Goal: Information Seeking & Learning: Learn about a topic

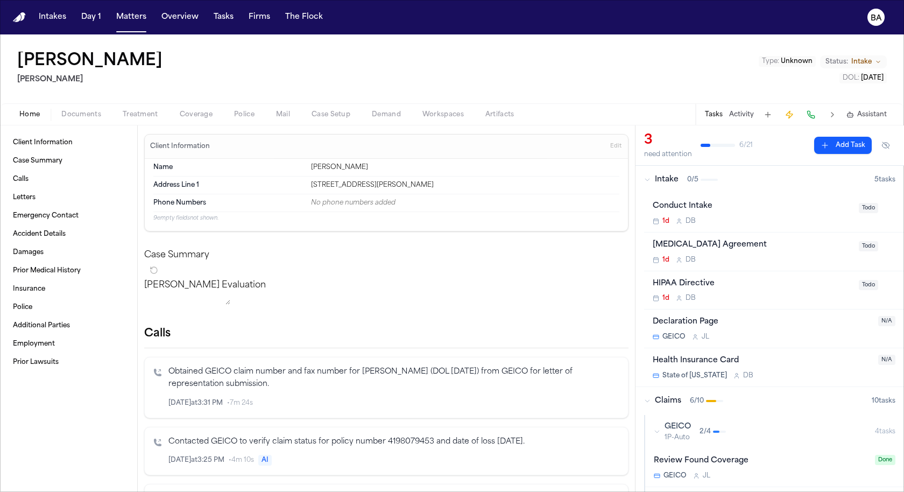
click at [204, 116] on span "Coverage" at bounding box center [196, 114] width 33 height 9
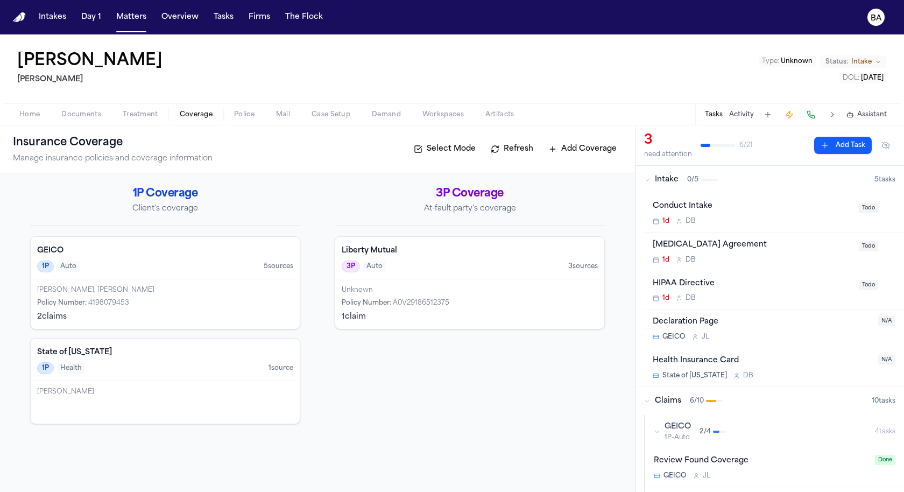
click at [162, 282] on div "James Johnson, James Antonia Johnson Policy Number : 4198079453 2 claim s" at bounding box center [165, 303] width 269 height 49
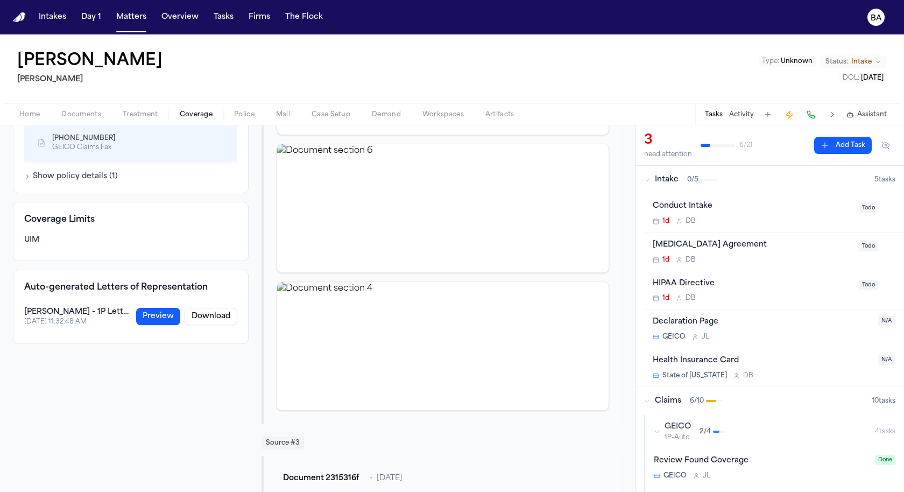
scroll to position [433, 0]
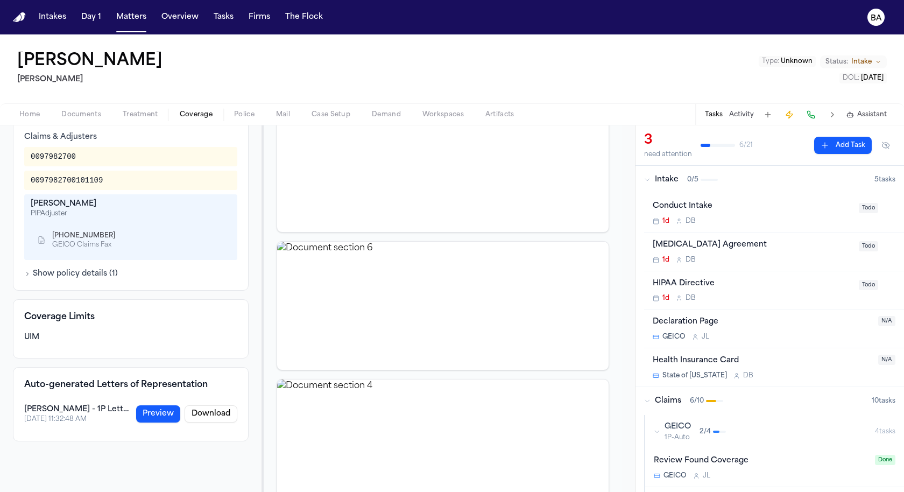
click at [100, 410] on div "Hecht - 1P Letter of Representation" at bounding box center [76, 409] width 105 height 11
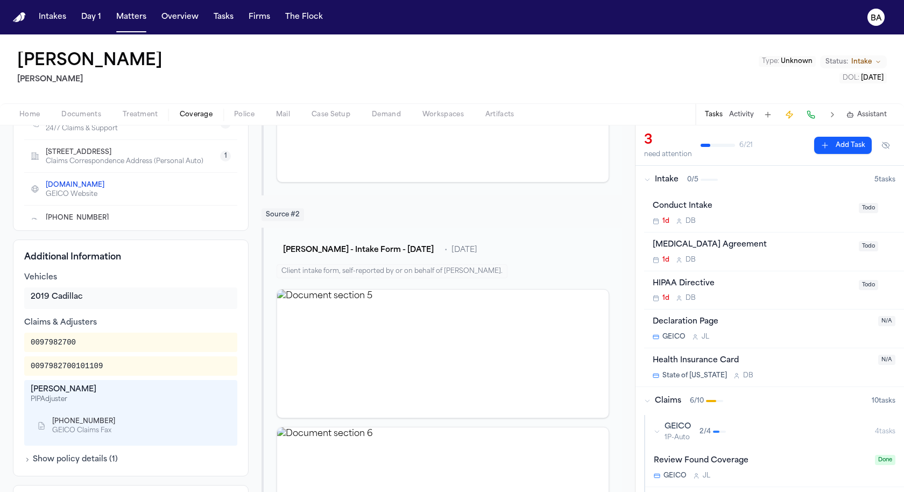
scroll to position [0, 0]
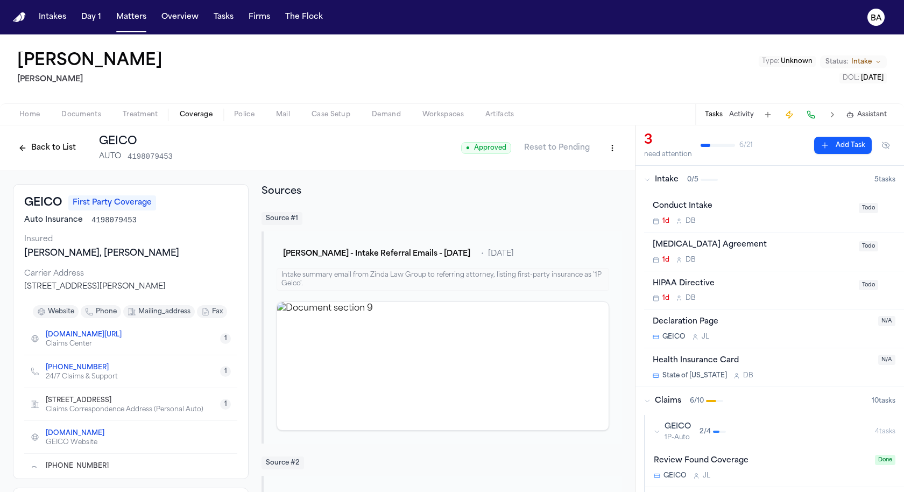
click at [46, 139] on button "Back to List" at bounding box center [47, 147] width 68 height 17
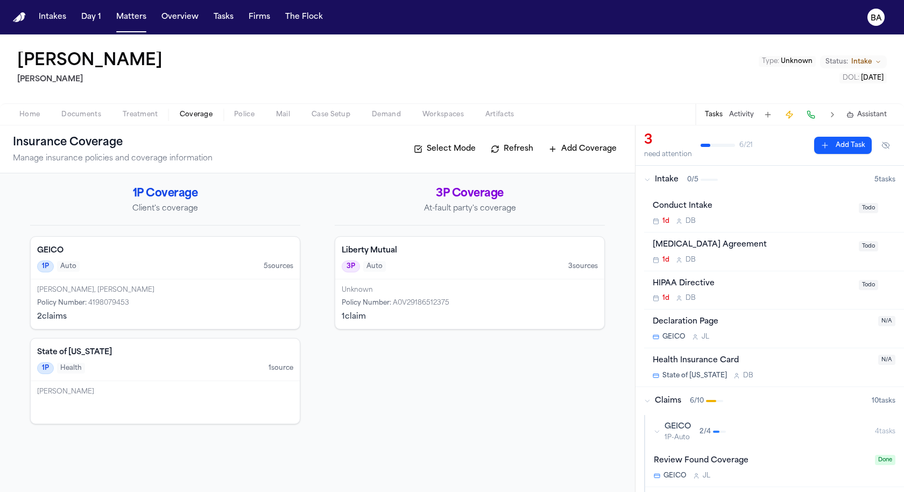
click at [444, 249] on h4 "Liberty Mutual" at bounding box center [470, 250] width 256 height 11
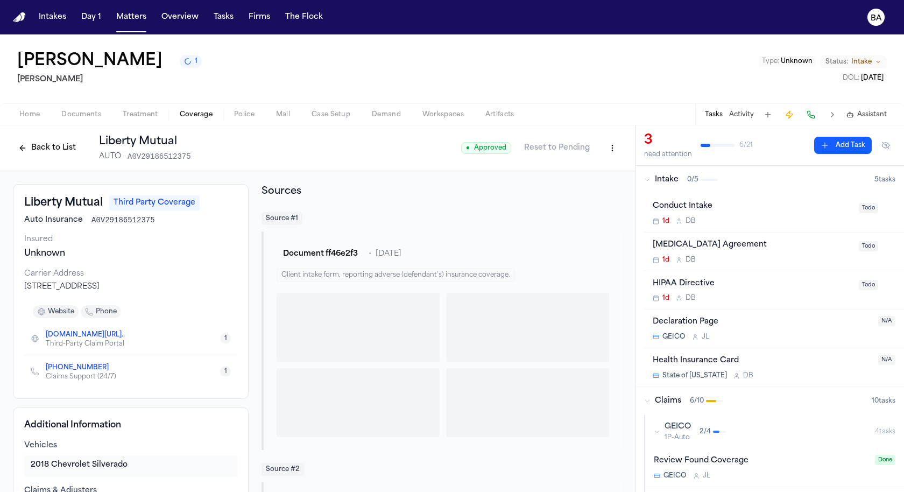
scroll to position [426, 0]
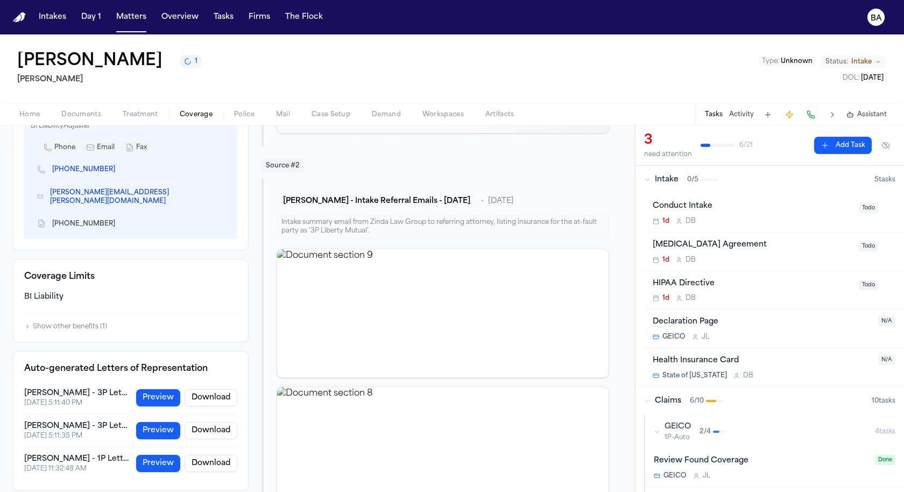
click at [161, 389] on button "Preview" at bounding box center [158, 397] width 44 height 17
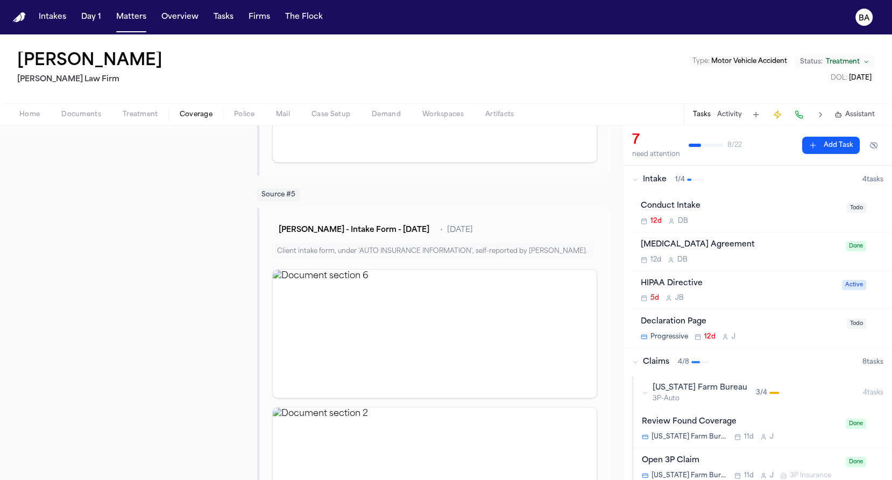
scroll to position [645, 0]
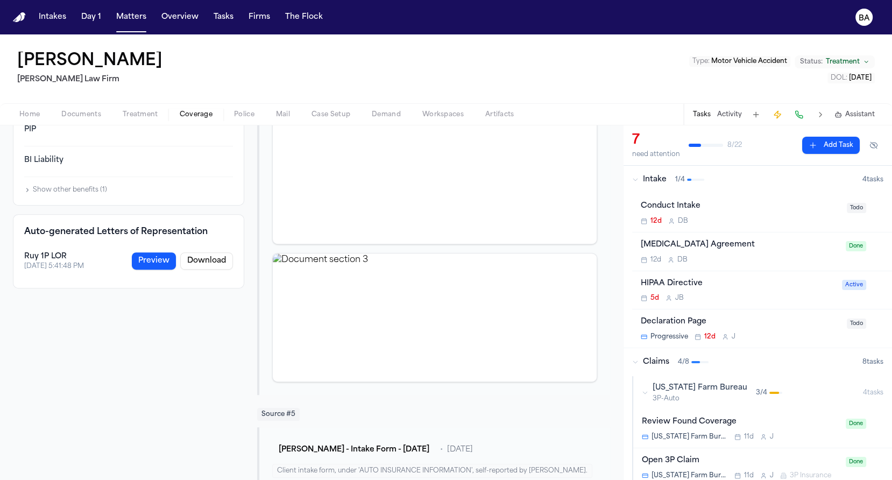
click at [159, 261] on button "Preview" at bounding box center [154, 260] width 44 height 17
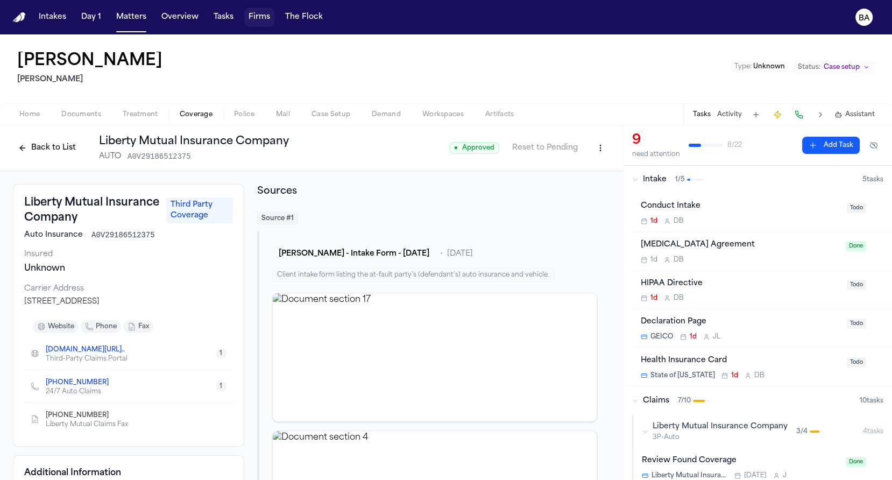
click at [253, 19] on button "Firms" at bounding box center [259, 17] width 30 height 19
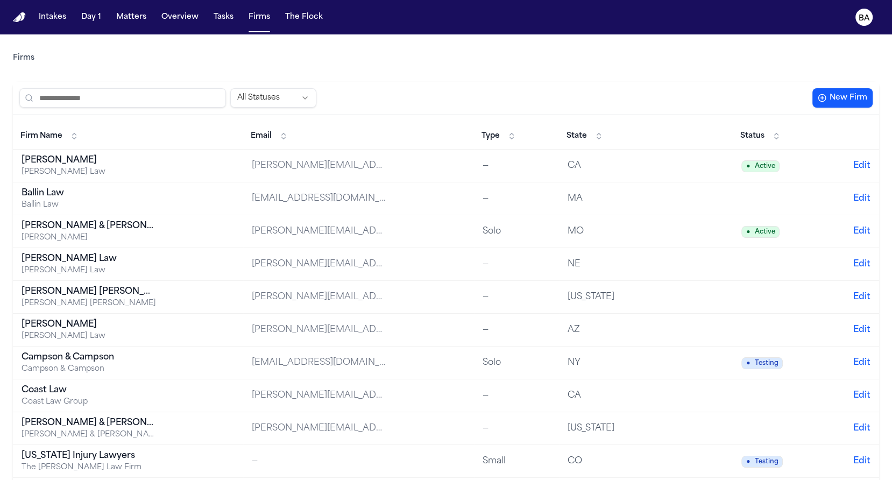
click at [120, 165] on div "[PERSON_NAME]" at bounding box center [89, 160] width 134 height 13
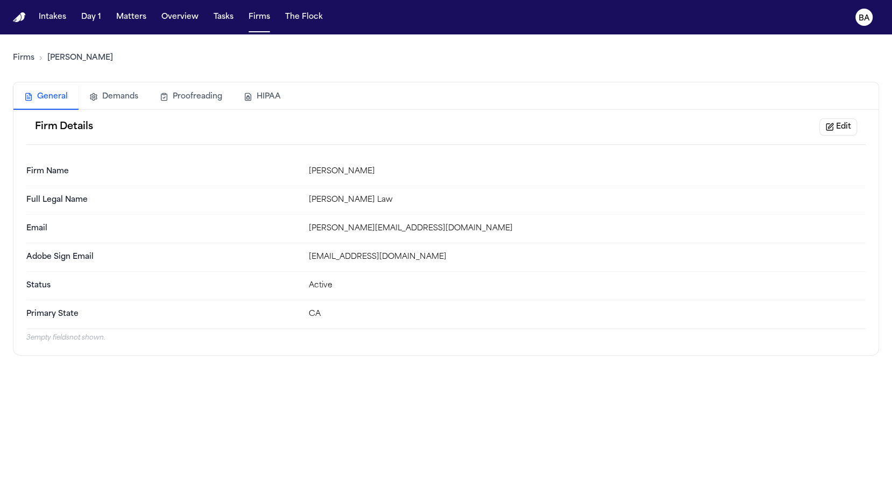
click at [123, 99] on button "Demands" at bounding box center [114, 97] width 70 height 24
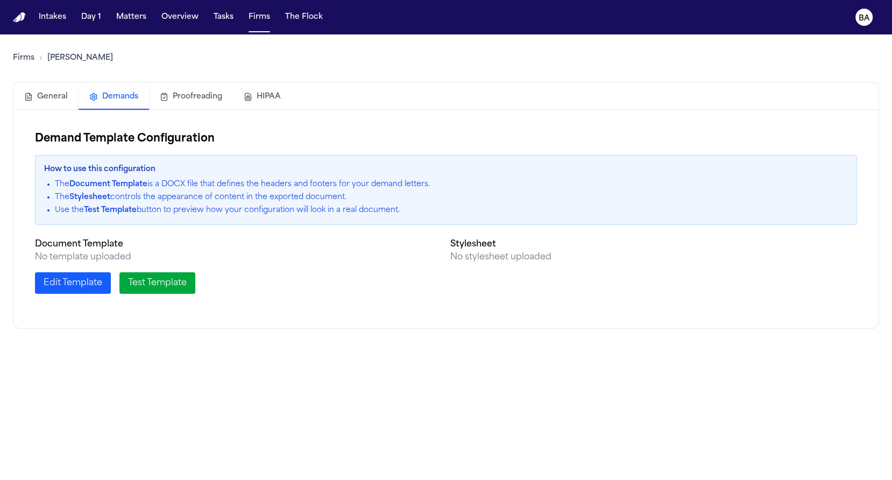
click at [192, 98] on button "Proofreading" at bounding box center [191, 97] width 84 height 24
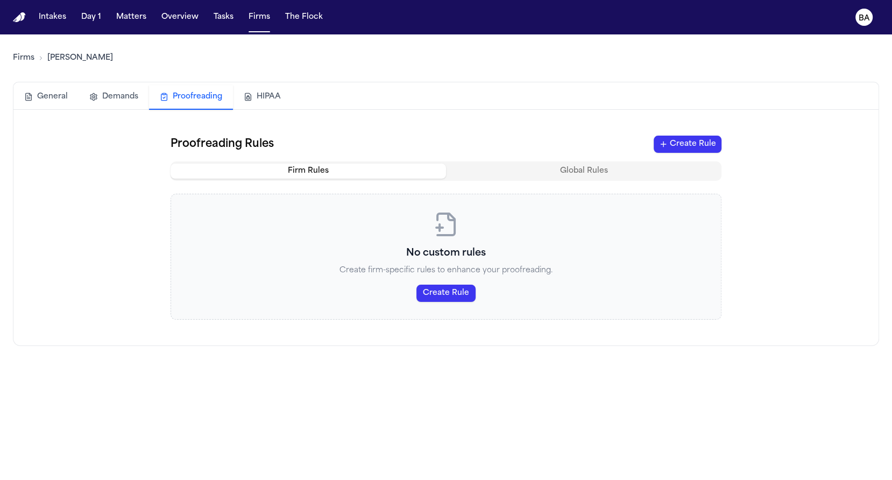
click at [250, 97] on button "HIPAA" at bounding box center [262, 97] width 59 height 24
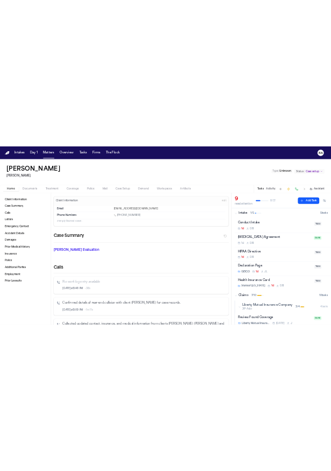
scroll to position [681, 0]
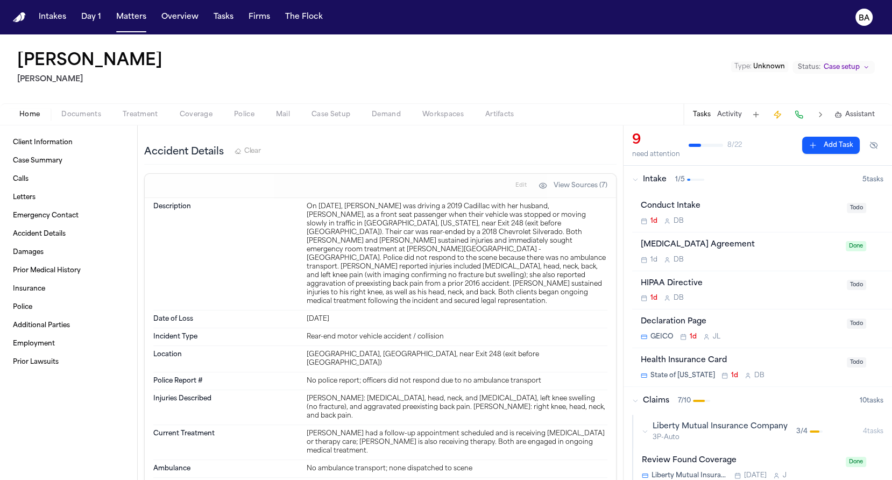
click at [432, 249] on div "On [DATE], [PERSON_NAME] was driving a 2019 Cadillac with her husband, [PERSON_…" at bounding box center [457, 253] width 301 height 103
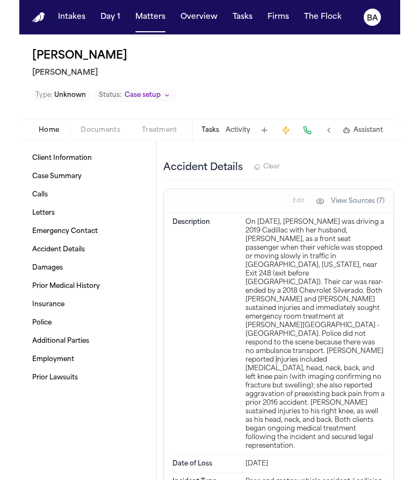
scroll to position [730, 0]
